Goal: Find specific page/section: Find specific page/section

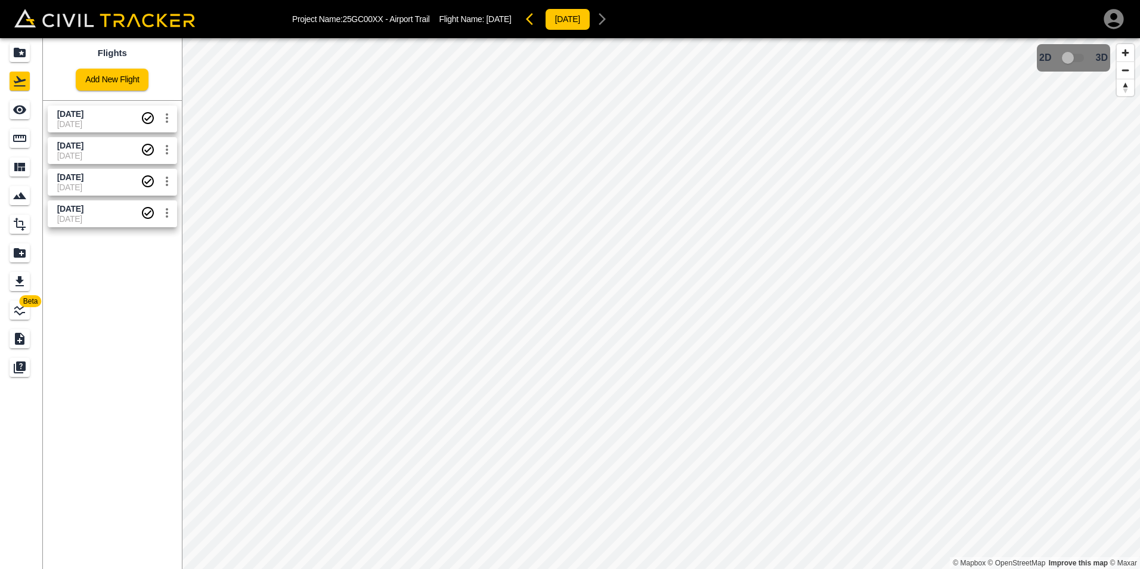
click at [75, 119] on span "[DATE]" at bounding box center [98, 124] width 83 height 10
click at [73, 119] on span "[DATE]" at bounding box center [98, 124] width 83 height 10
click at [21, 111] on icon "See" at bounding box center [20, 110] width 14 height 14
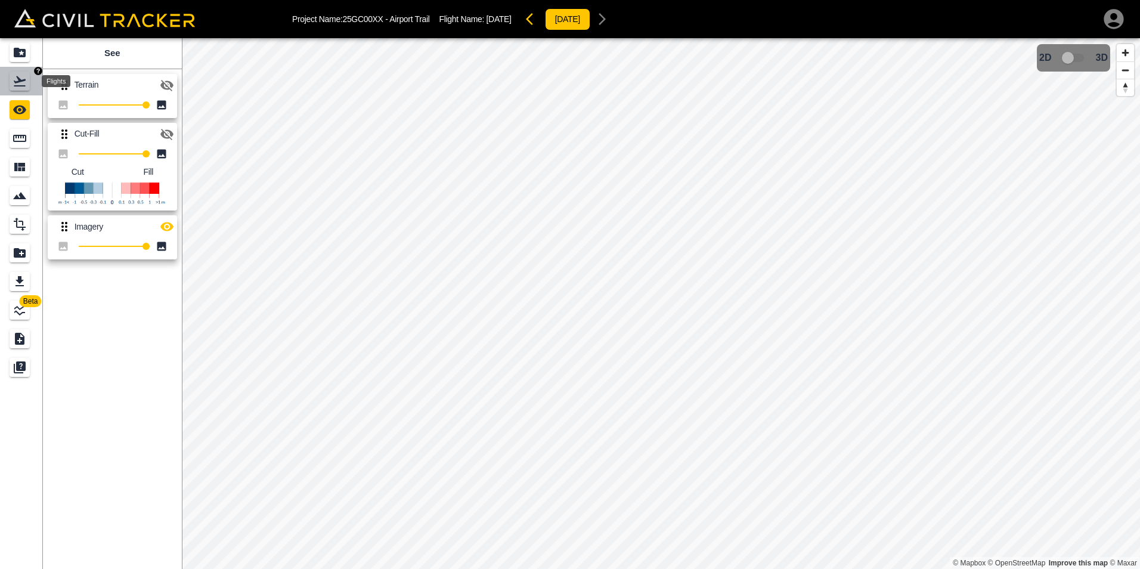
click at [20, 85] on icon "Flights" at bounding box center [20, 81] width 14 height 14
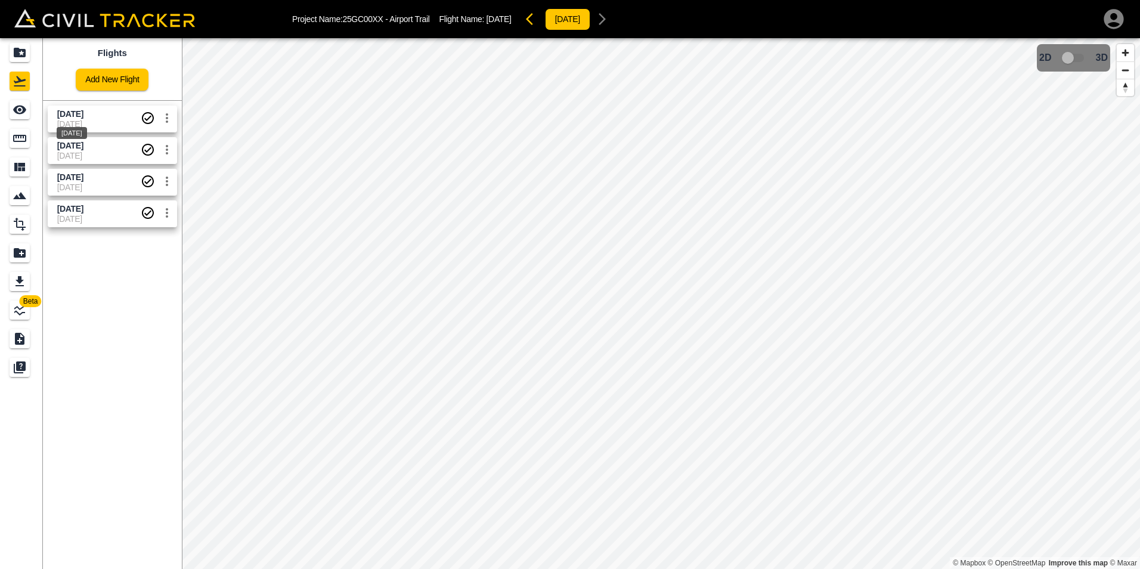
click at [73, 117] on span "[DATE]" at bounding box center [70, 114] width 26 height 10
click at [18, 113] on icon "See" at bounding box center [19, 109] width 13 height 9
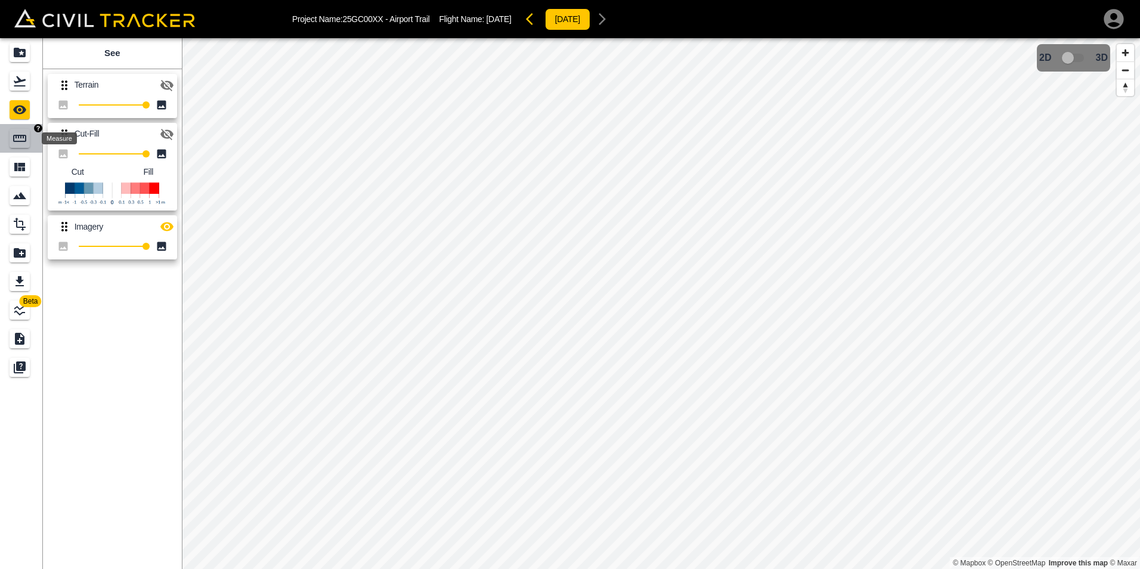
click at [13, 139] on icon "Measure" at bounding box center [20, 138] width 14 height 14
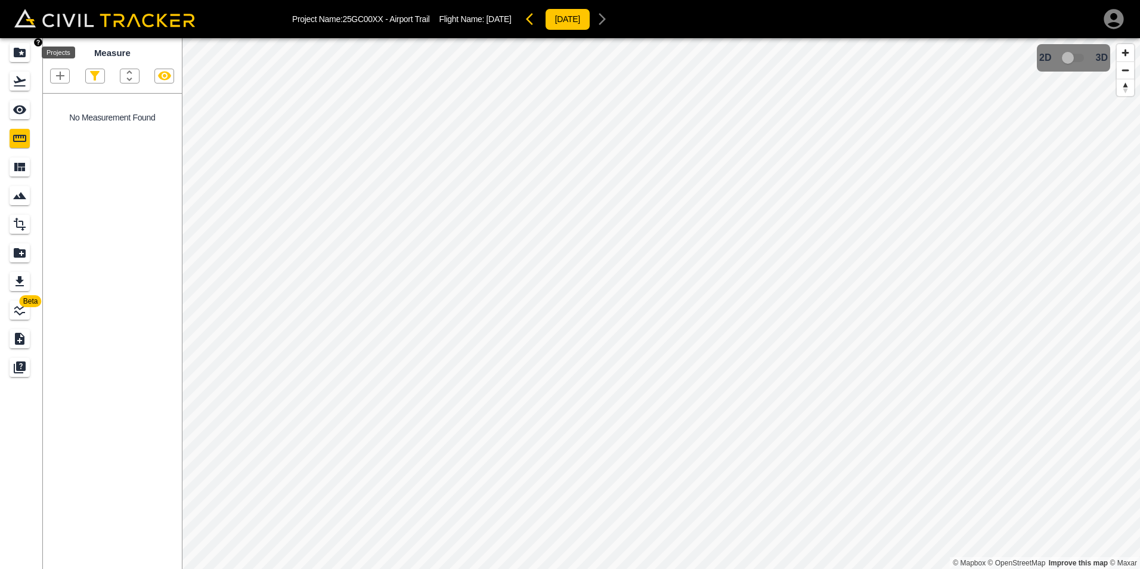
click at [24, 57] on icon "Projects" at bounding box center [20, 53] width 12 height 10
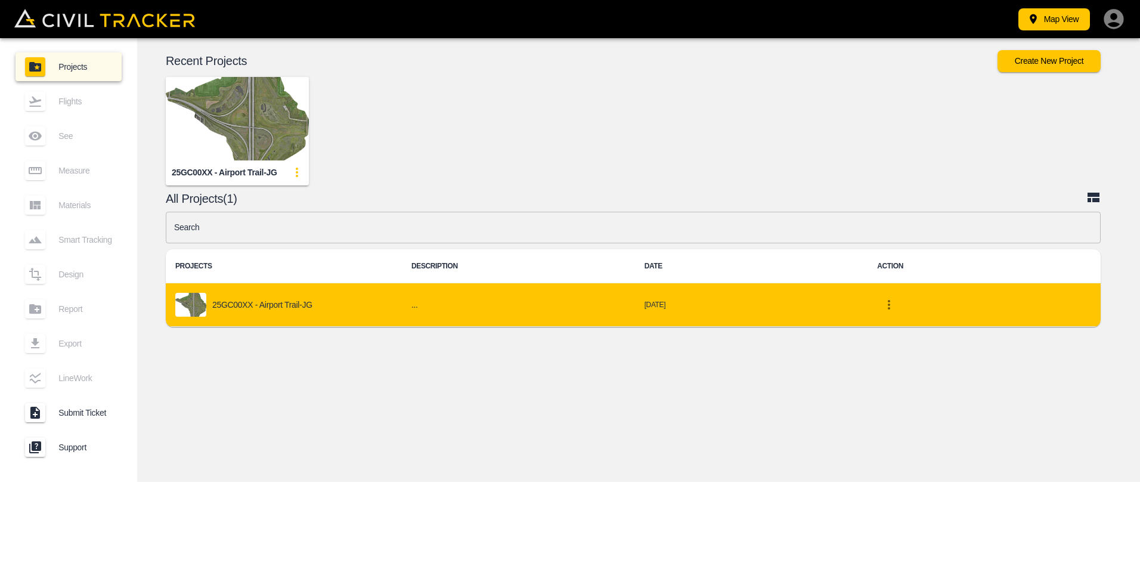
click at [248, 308] on p "25GC00XX - Airport Trail-JG" at bounding box center [262, 305] width 100 height 10
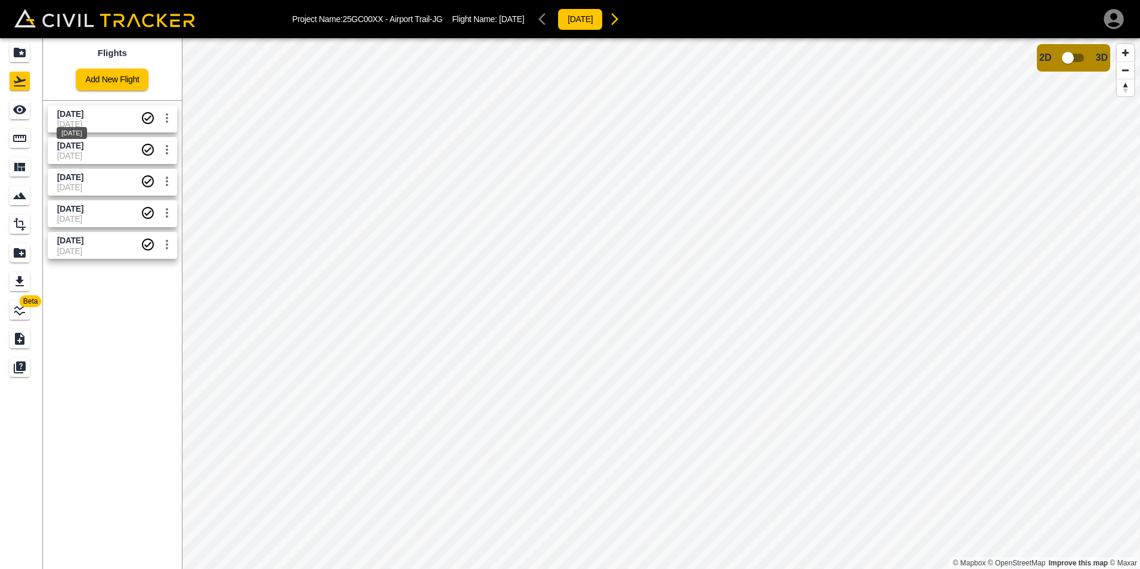
click at [83, 118] on span "[DATE]" at bounding box center [70, 114] width 26 height 10
click at [83, 112] on span "[DATE]" at bounding box center [70, 114] width 26 height 10
click at [83, 149] on span "[DATE]" at bounding box center [70, 146] width 26 height 10
click at [83, 114] on span "[DATE]" at bounding box center [70, 114] width 26 height 10
click at [165, 207] on div "Beta Flights Add New Flight [DATE] [DATE] [DATE] [DATE] [DATE] [DATE] [DATE] [D…" at bounding box center [570, 303] width 1140 height 530
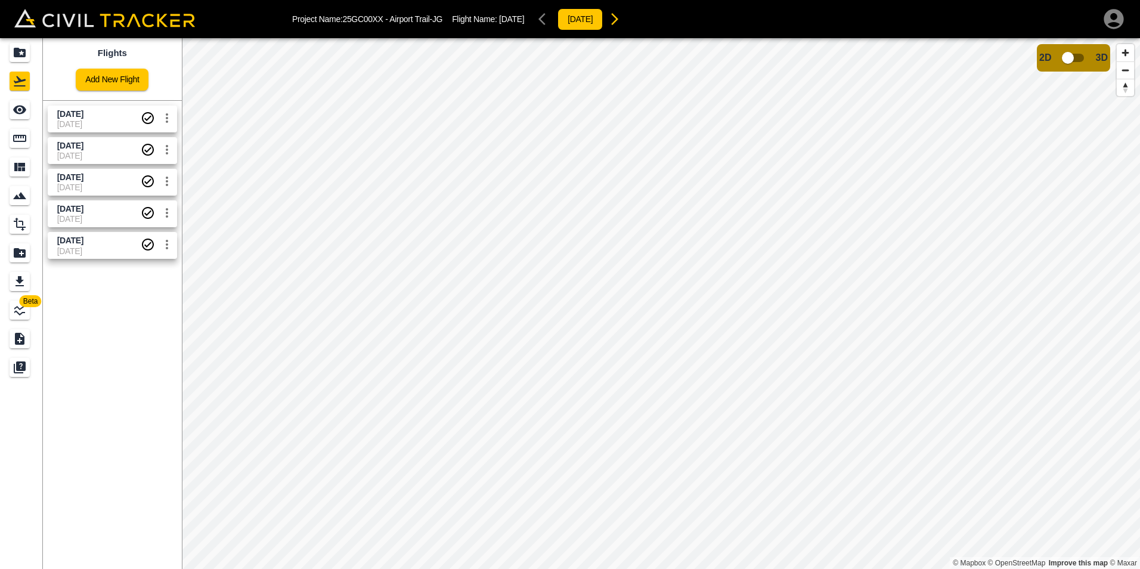
click at [86, 125] on span "[DATE]" at bounding box center [98, 124] width 83 height 10
